Goal: Obtain resource: Obtain resource

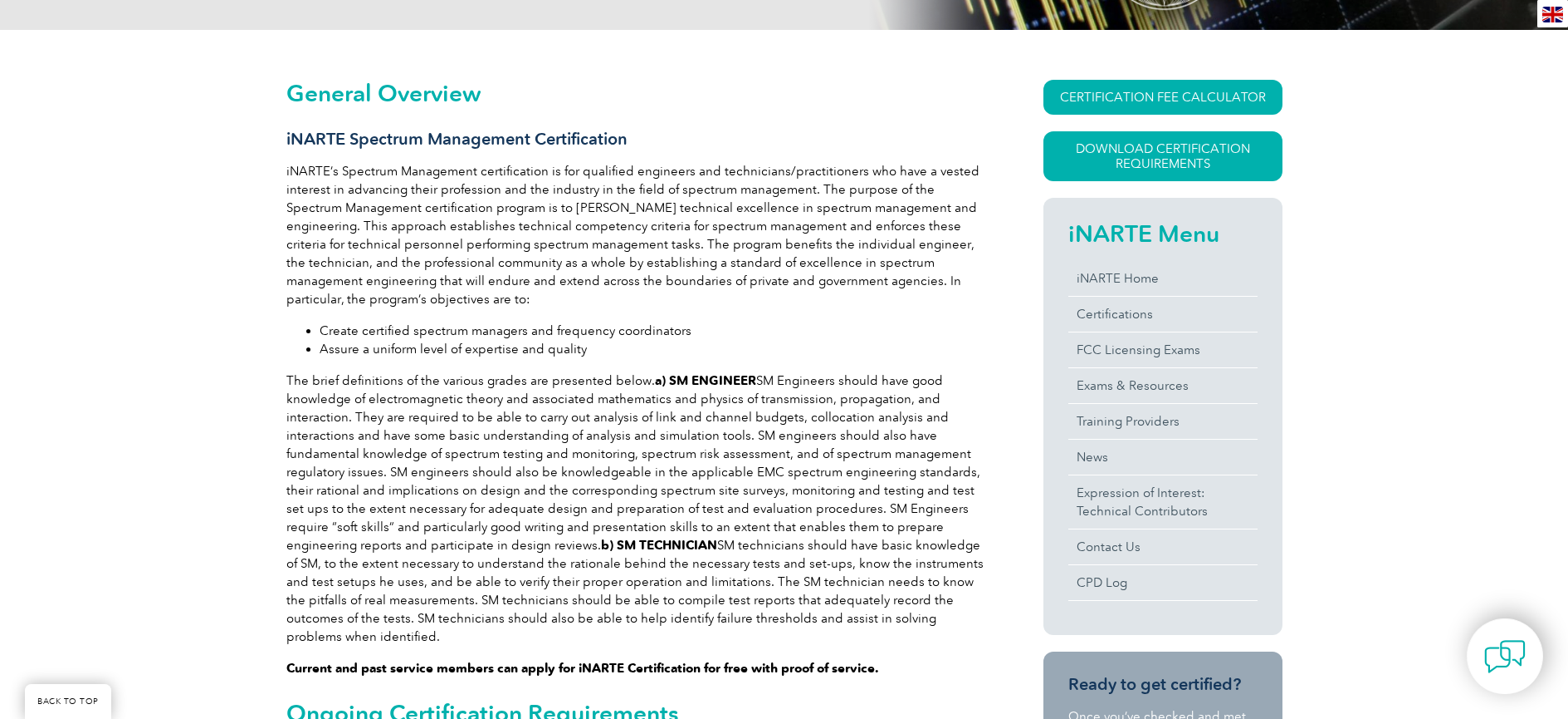
scroll to position [356, 0]
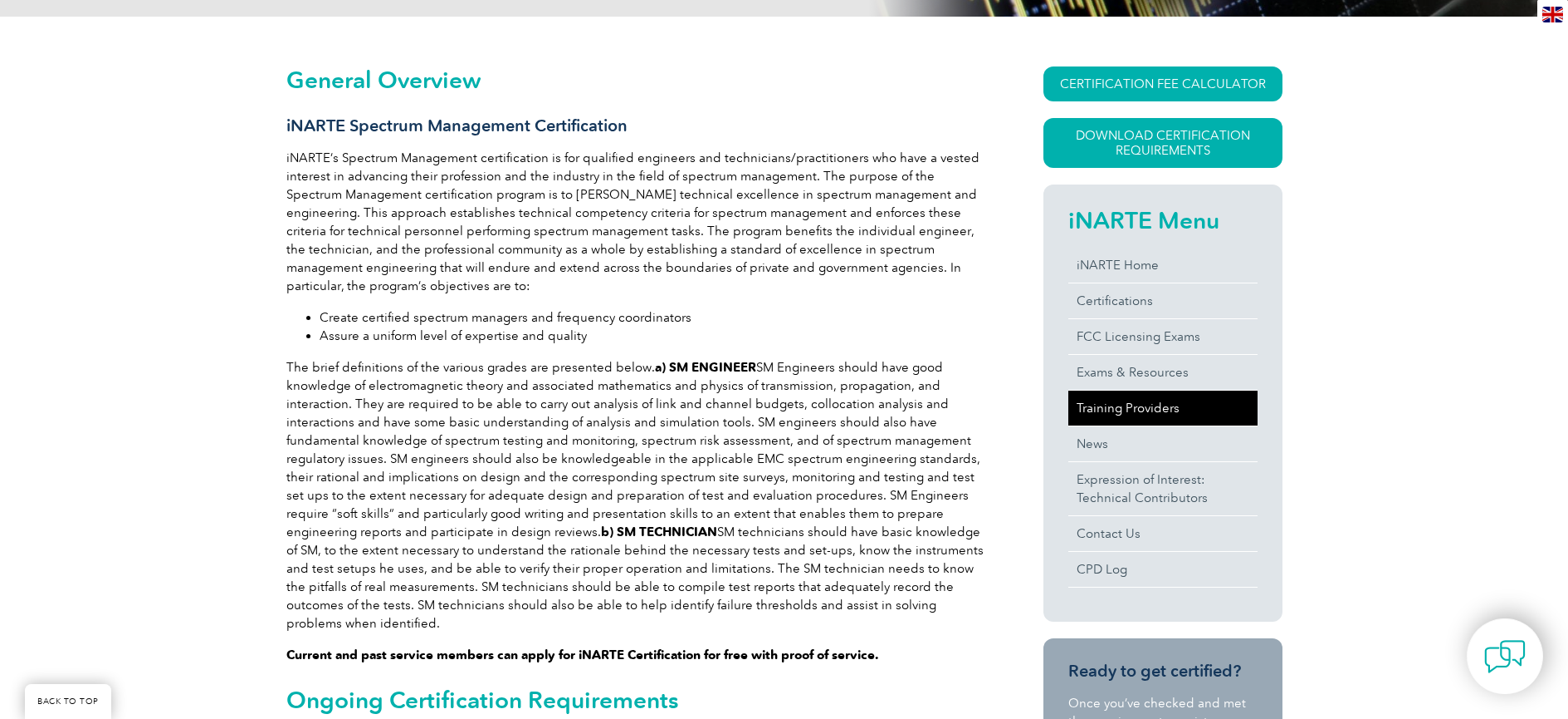
click at [1122, 403] on link "Training Providers" at bounding box center [1163, 408] width 190 height 34
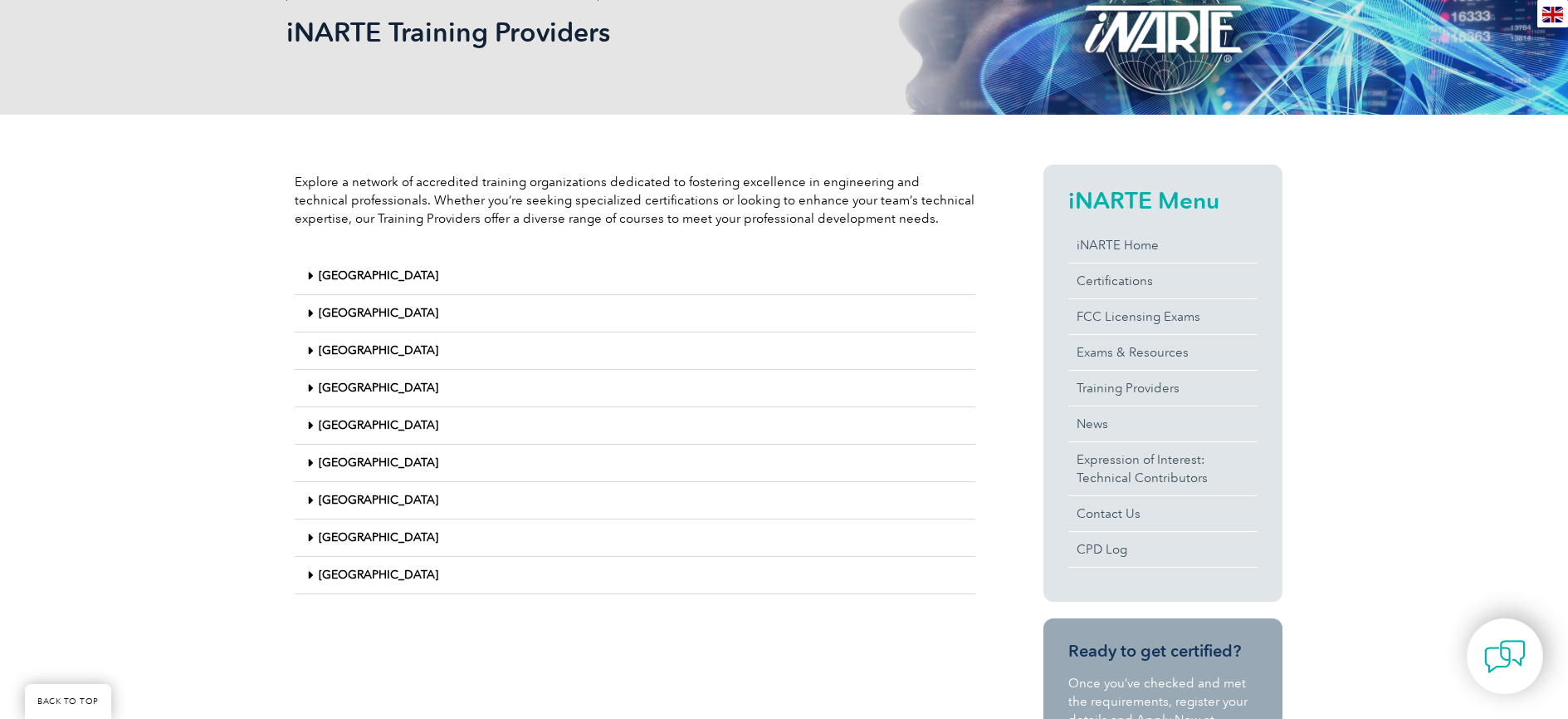
scroll to position [259, 0]
click at [346, 572] on link "United States" at bounding box center [378, 573] width 120 height 14
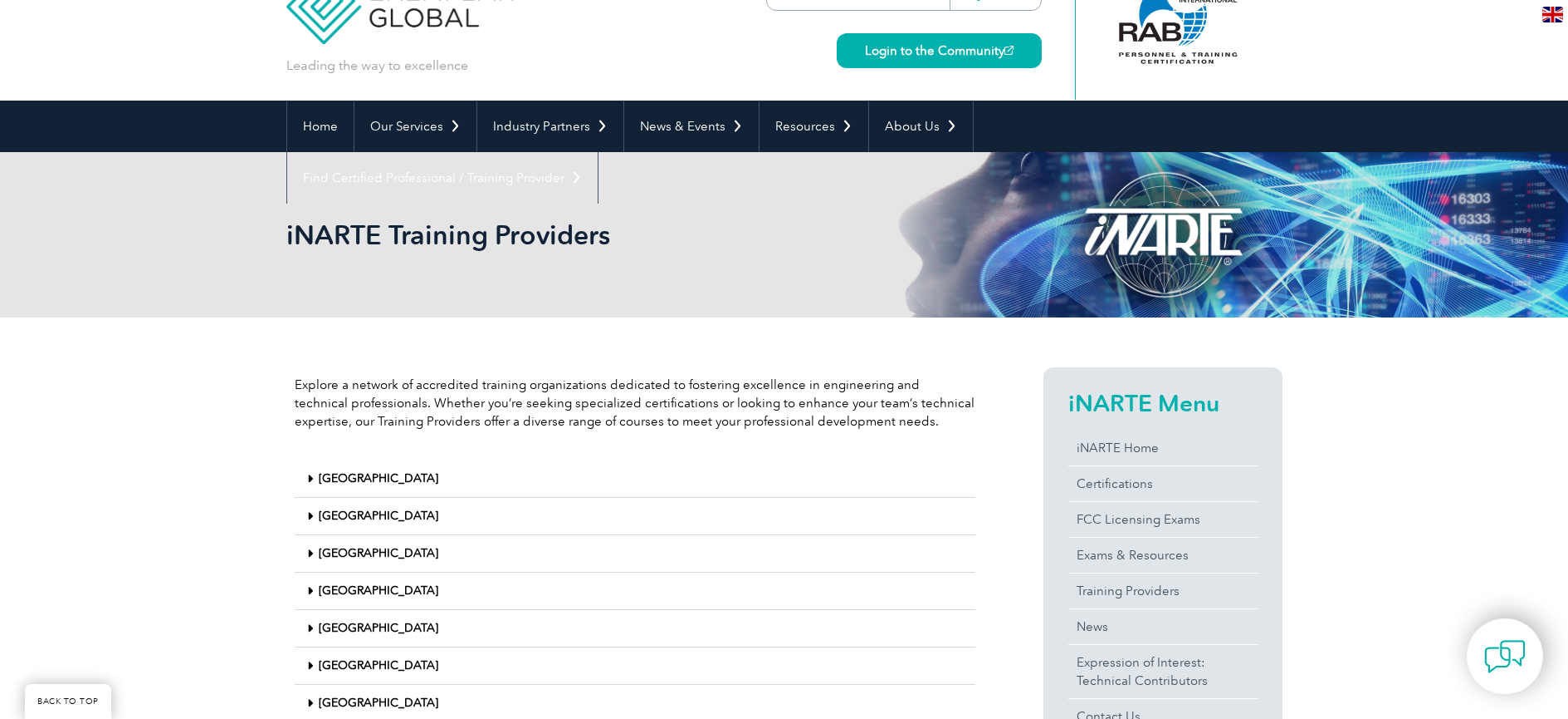
scroll to position [0, 0]
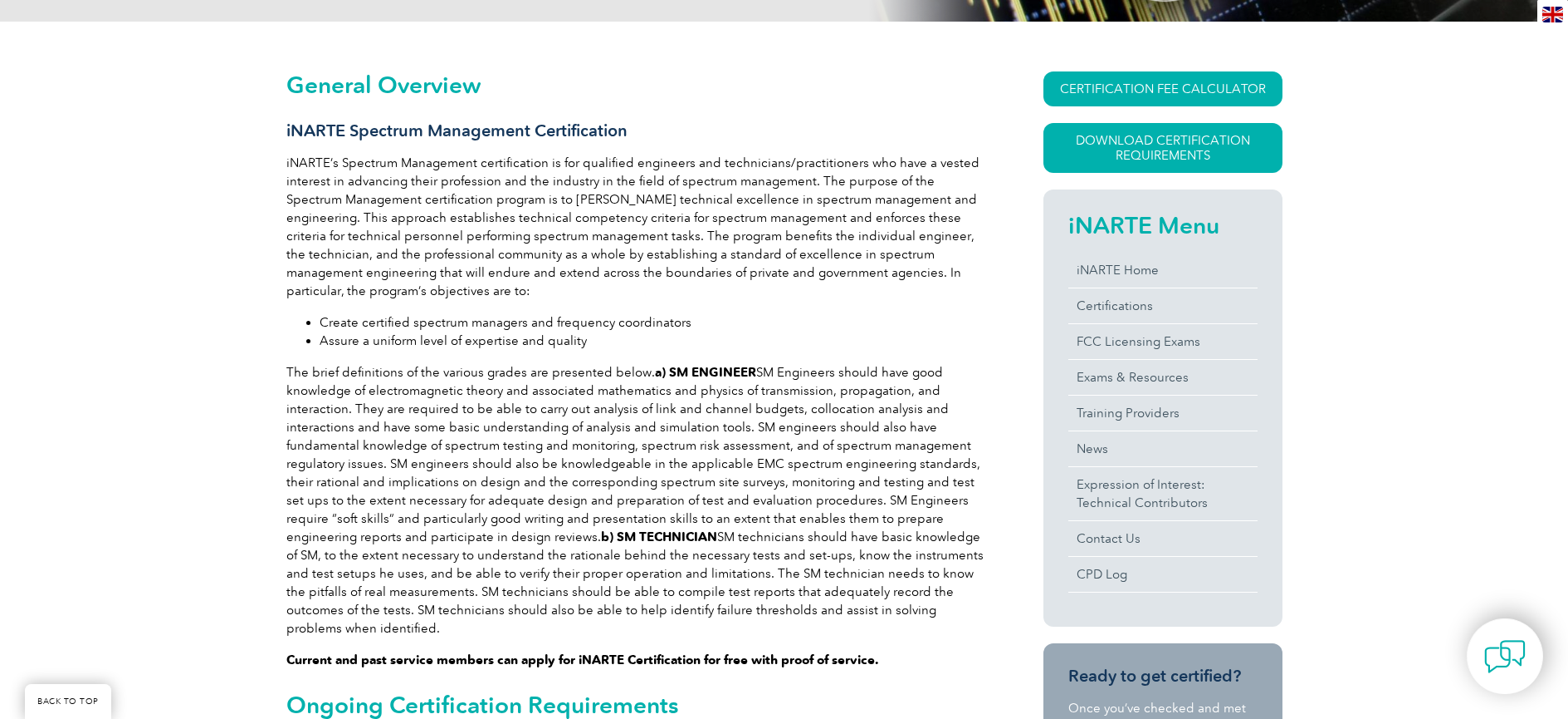
scroll to position [355, 0]
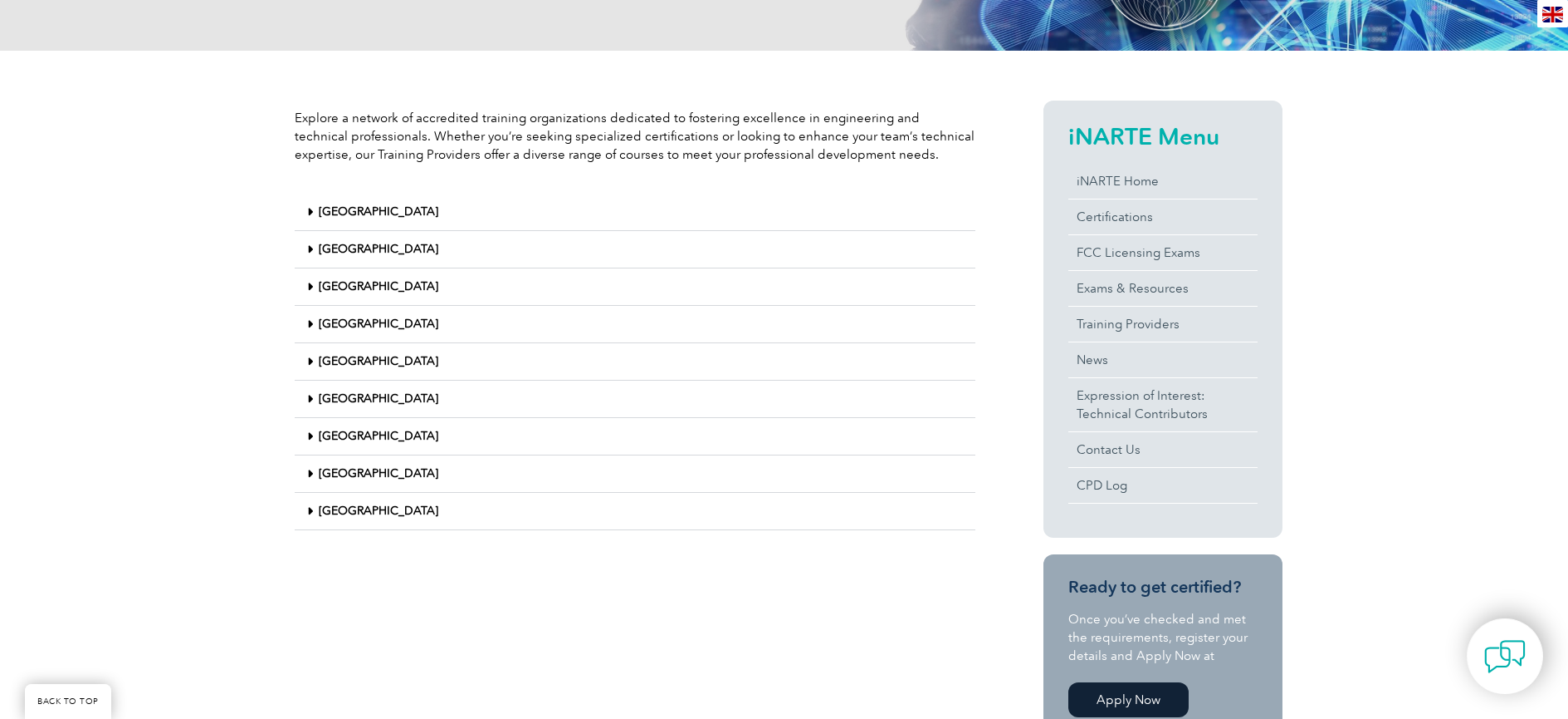
scroll to position [477, 0]
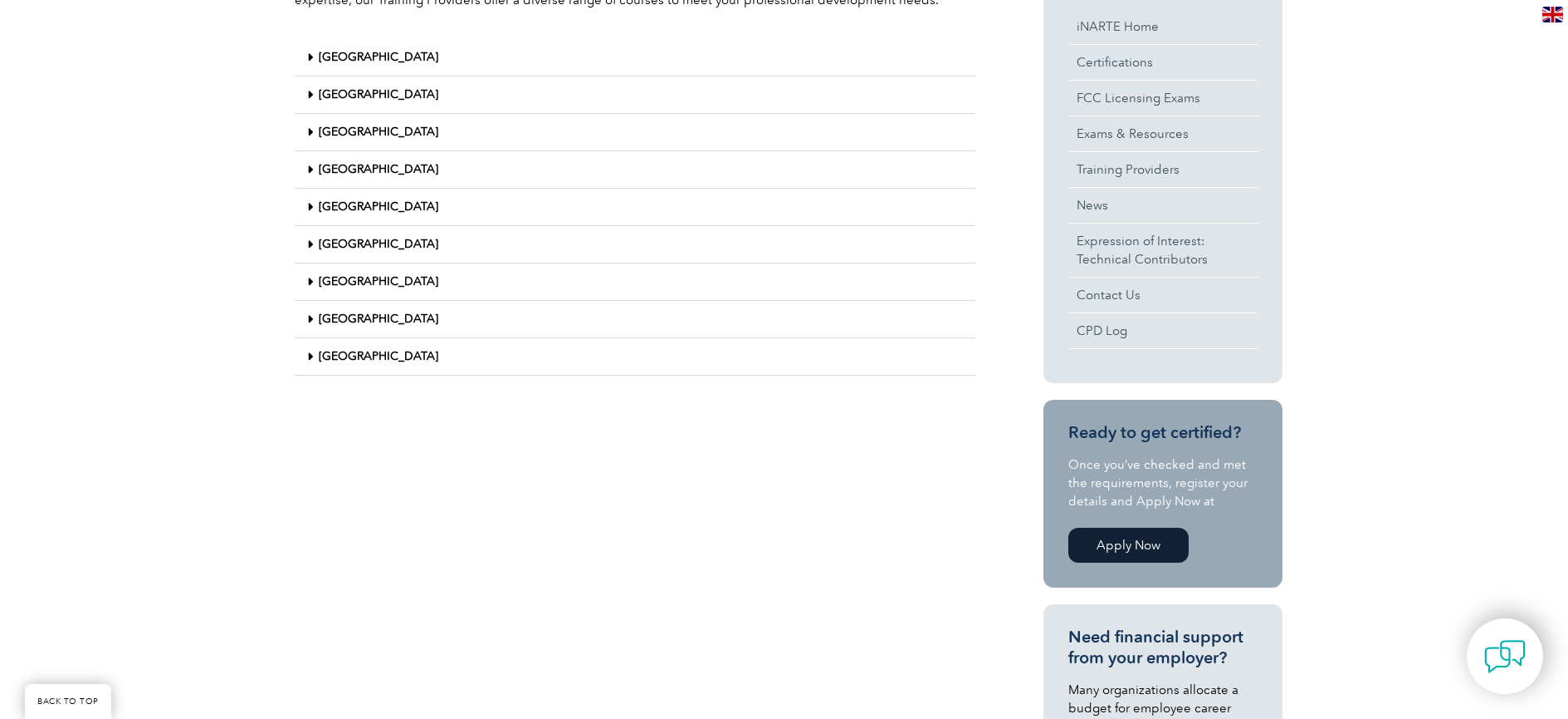
click at [342, 361] on link "United States" at bounding box center [378, 356] width 120 height 14
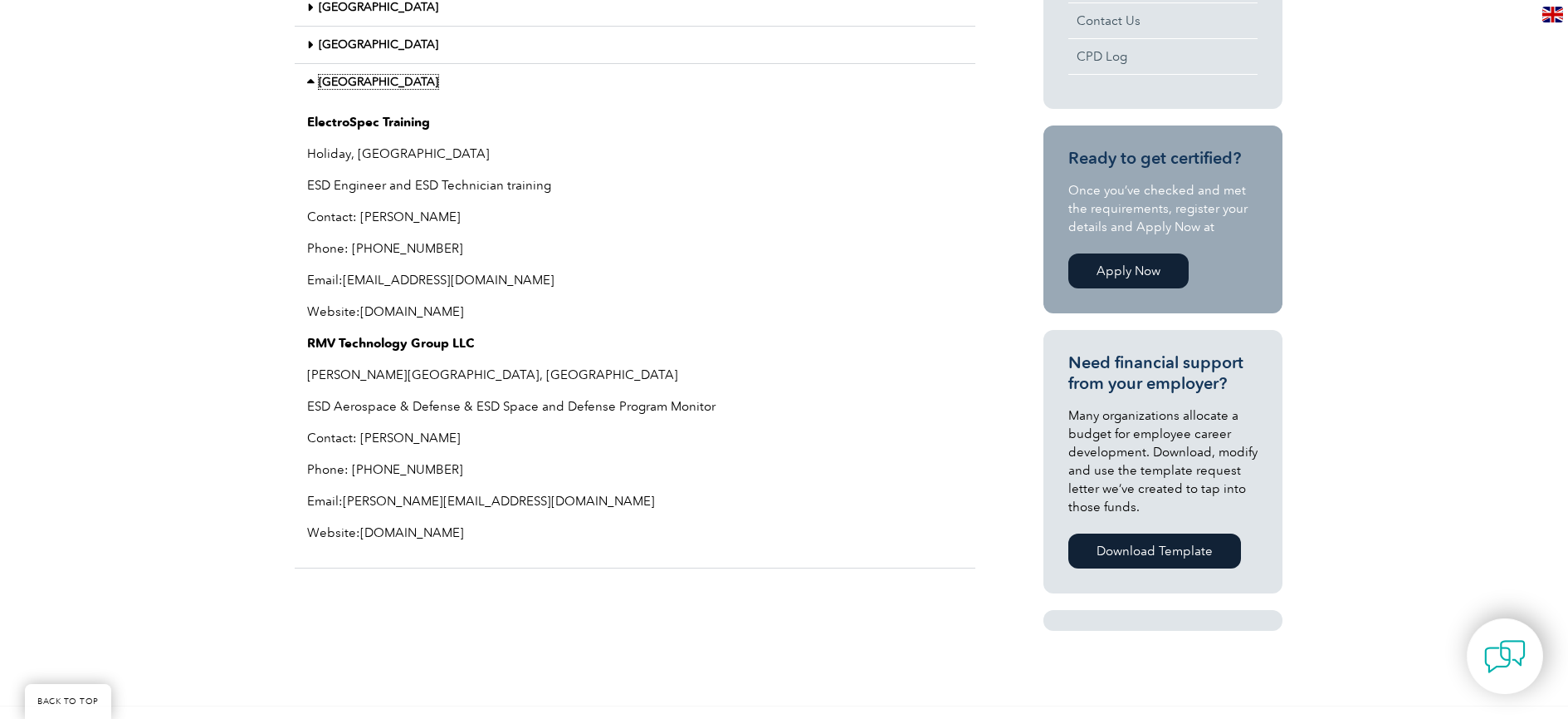
scroll to position [737, 0]
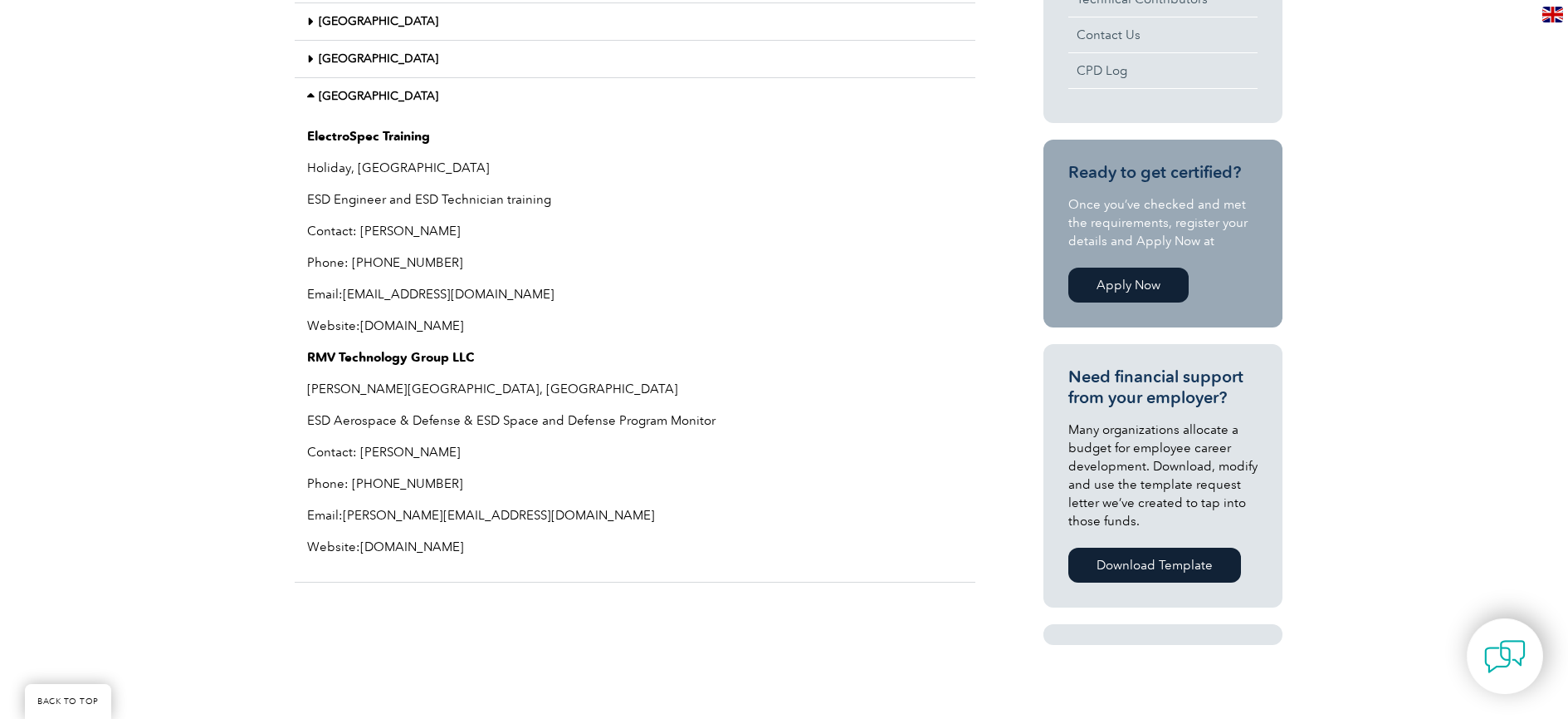
click at [1111, 294] on link "Apply Now" at bounding box center [1129, 284] width 121 height 34
click at [1117, 281] on link "Apply Now" at bounding box center [1129, 284] width 121 height 34
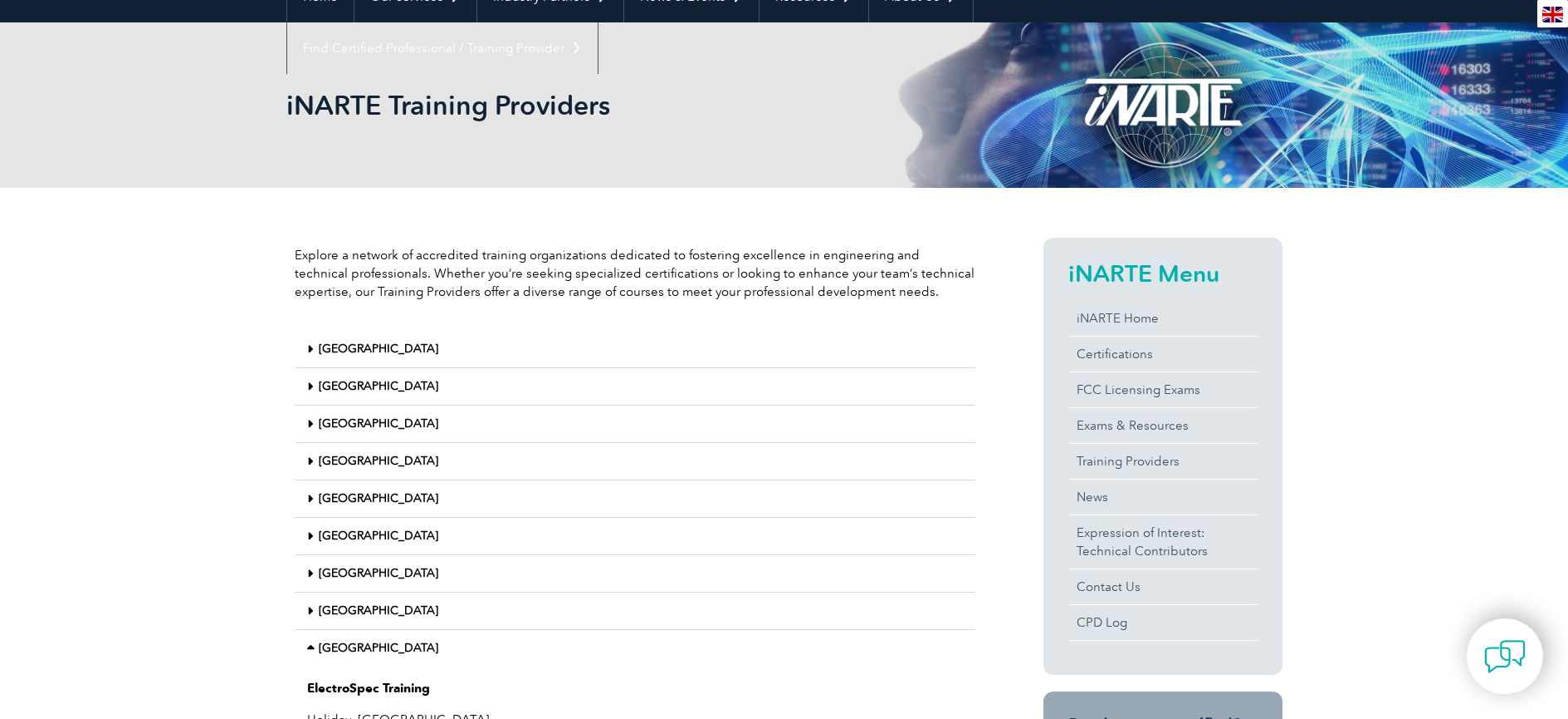
scroll to position [203, 0]
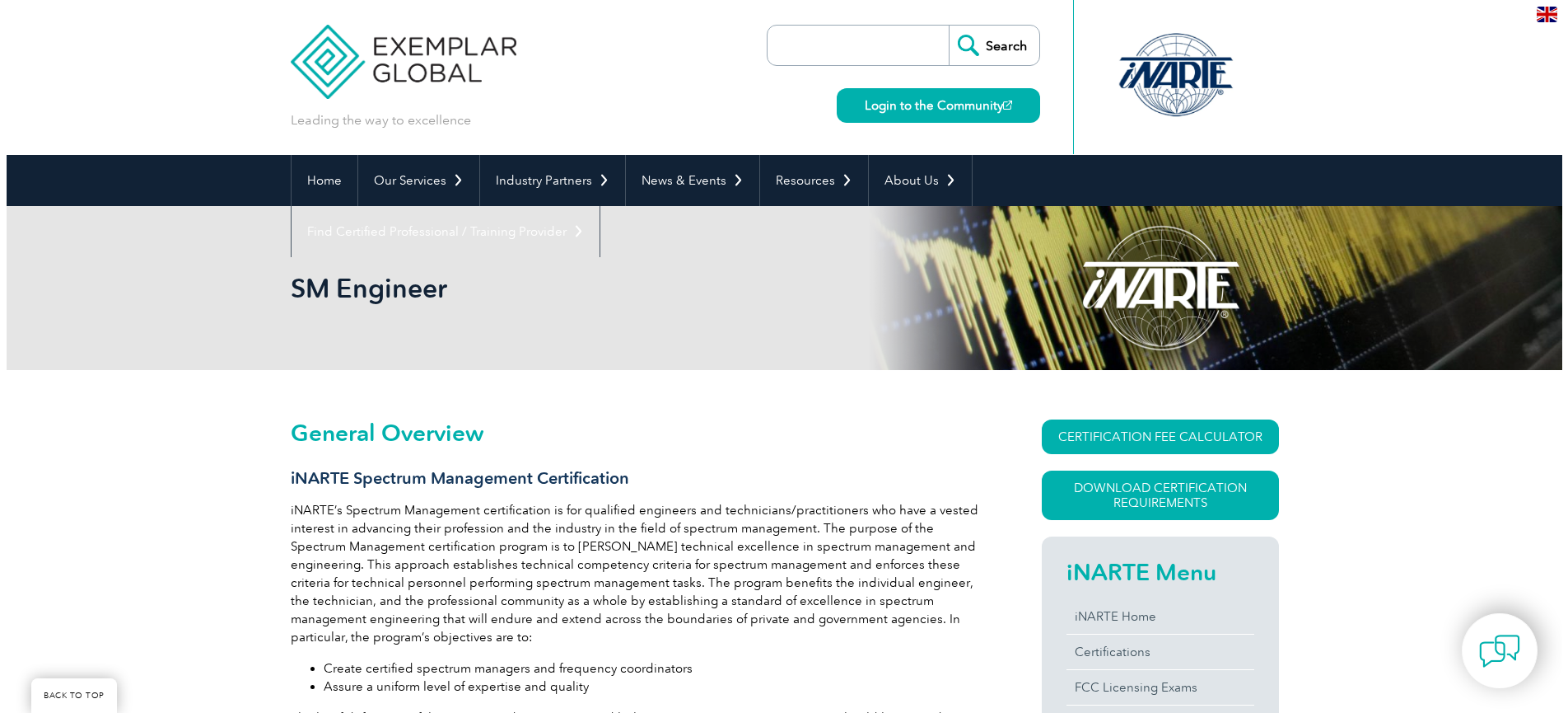
scroll to position [352, 0]
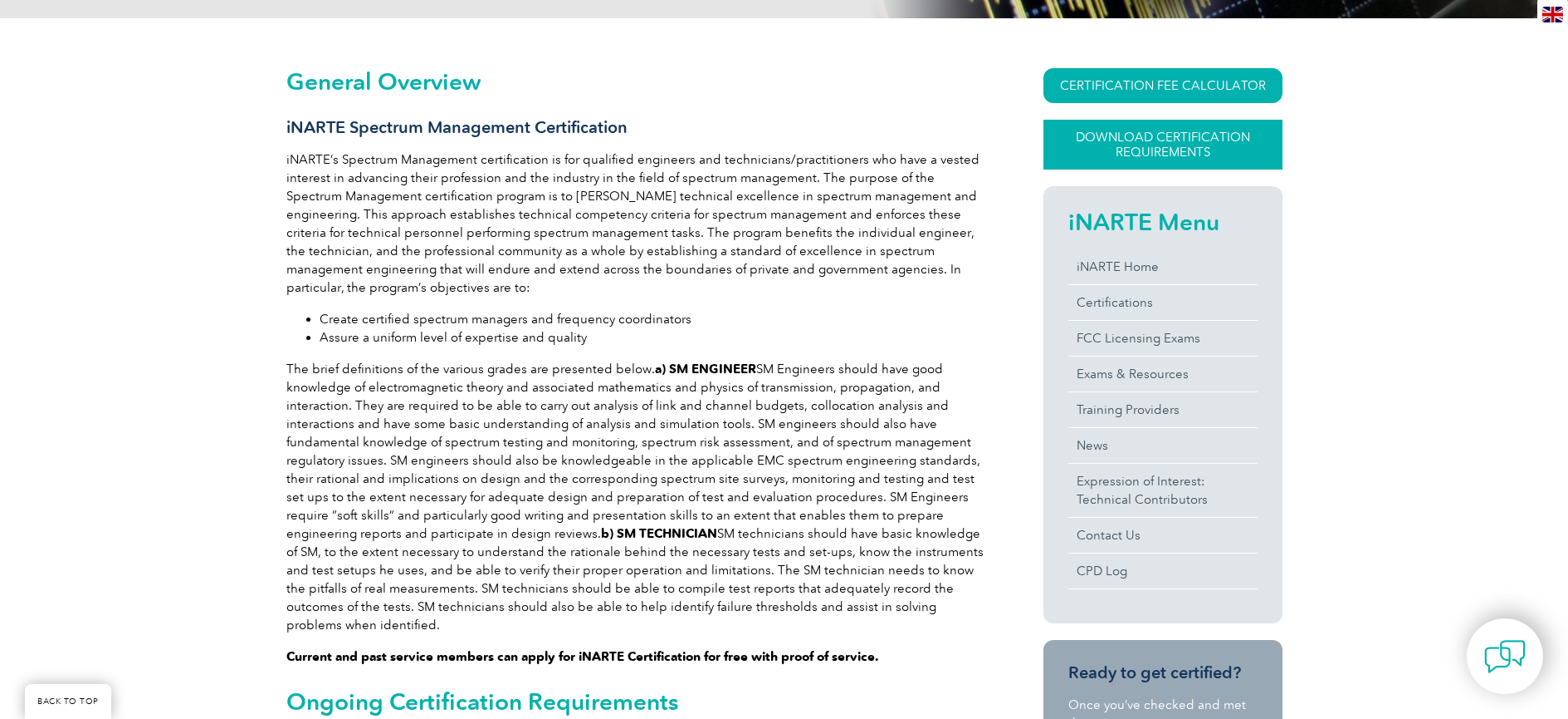
click at [1143, 145] on link "Download Certification Requirements" at bounding box center [1163, 145] width 240 height 50
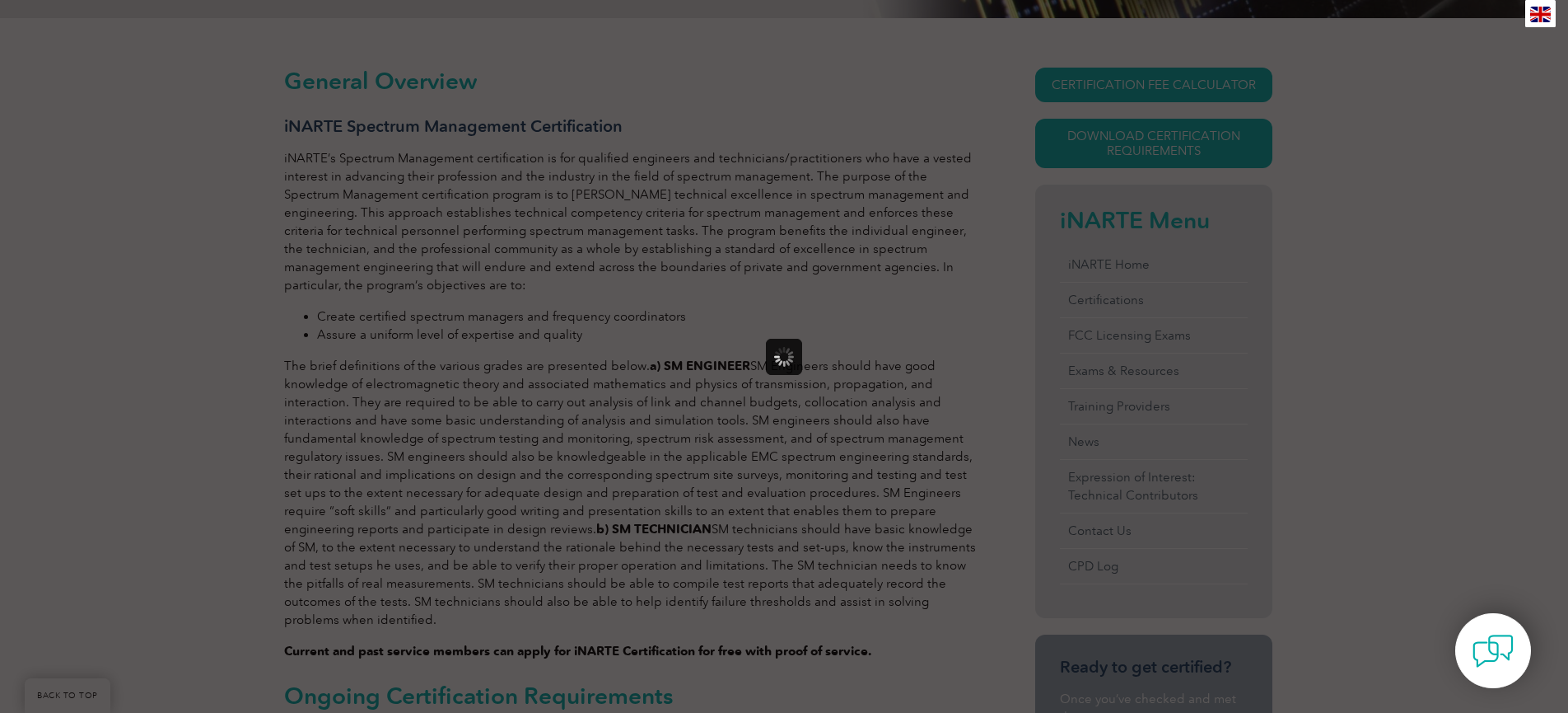
scroll to position [0, 0]
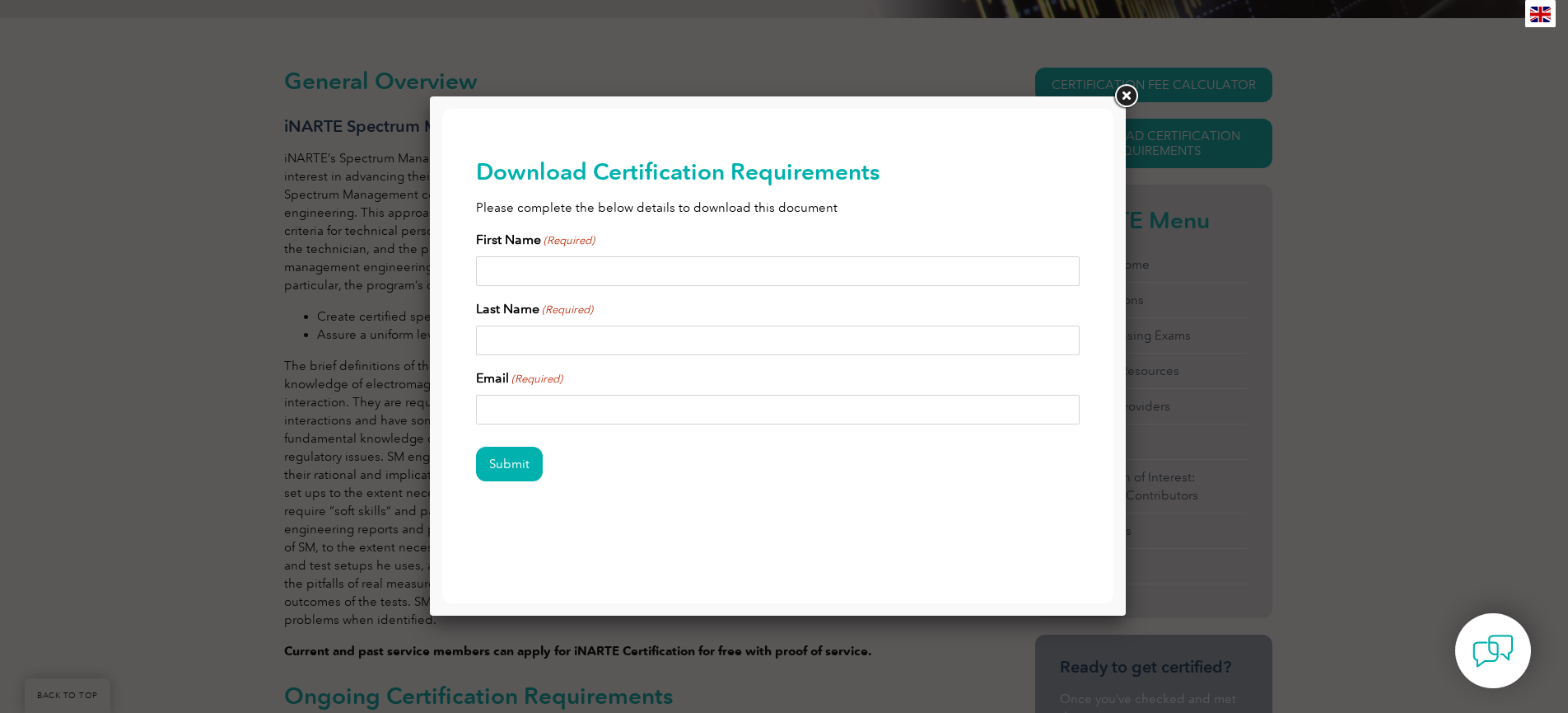
click at [895, 273] on input "First Name (Required)" at bounding box center [778, 271] width 604 height 30
type input "[PERSON_NAME]"
type input "k"
type input "[EMAIL_ADDRESS][DOMAIN_NAME]"
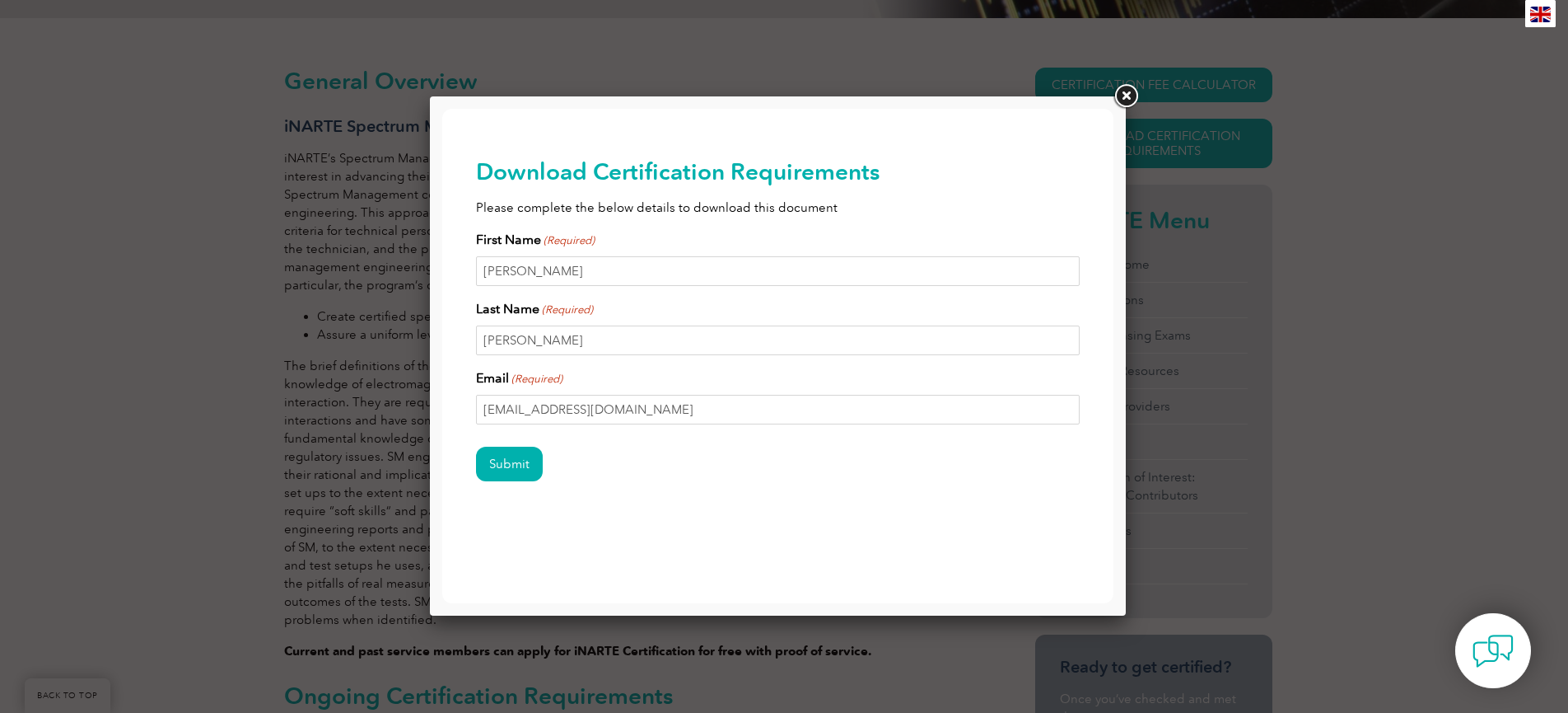
click at [585, 459] on div "Submit" at bounding box center [778, 465] width 604 height 72
click at [503, 461] on input "Submit" at bounding box center [509, 463] width 67 height 34
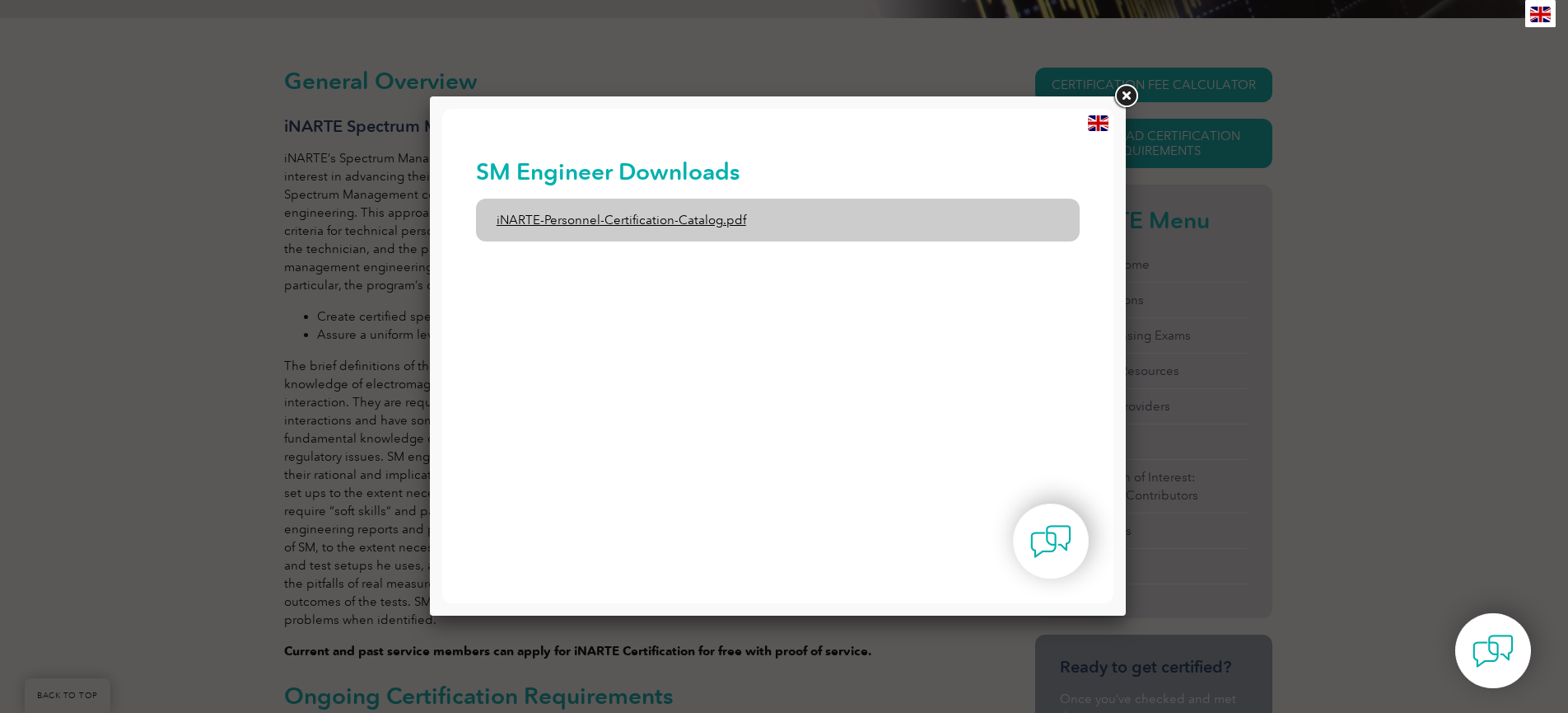
click at [646, 225] on link "iNARTE-Personnel-Certification-Catalog.pdf" at bounding box center [778, 220] width 604 height 43
